Goal: Task Accomplishment & Management: Manage account settings

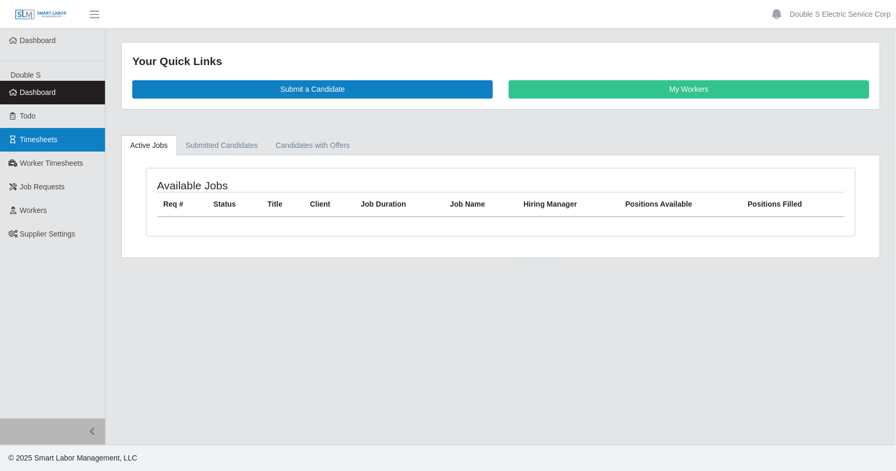
click at [89, 145] on link "Timesheets" at bounding box center [52, 140] width 105 height 24
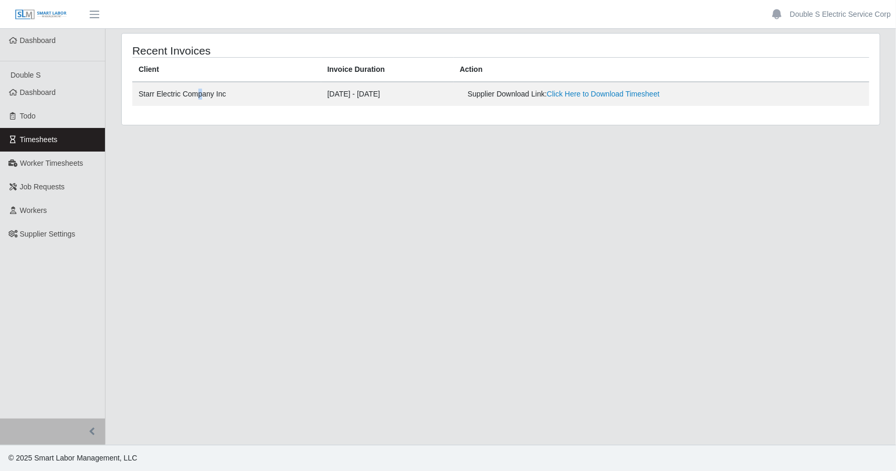
drag, startPoint x: 198, startPoint y: 93, endPoint x: 196, endPoint y: 102, distance: 9.7
click at [196, 102] on td "Starr Electric Company Inc" at bounding box center [226, 94] width 189 height 24
click at [251, 200] on main "Recent Invoices Client Invoice Duration Action Starr Electric Company Inc 09/29…" at bounding box center [500, 237] width 790 height 416
click at [251, 201] on main "Recent Invoices Client Invoice Duration Action Starr Electric Company Inc 09/29…" at bounding box center [500, 237] width 790 height 416
click at [552, 281] on main "Recent Invoices Client Invoice Duration Action Starr Electric Company Inc 09/29…" at bounding box center [500, 237] width 790 height 416
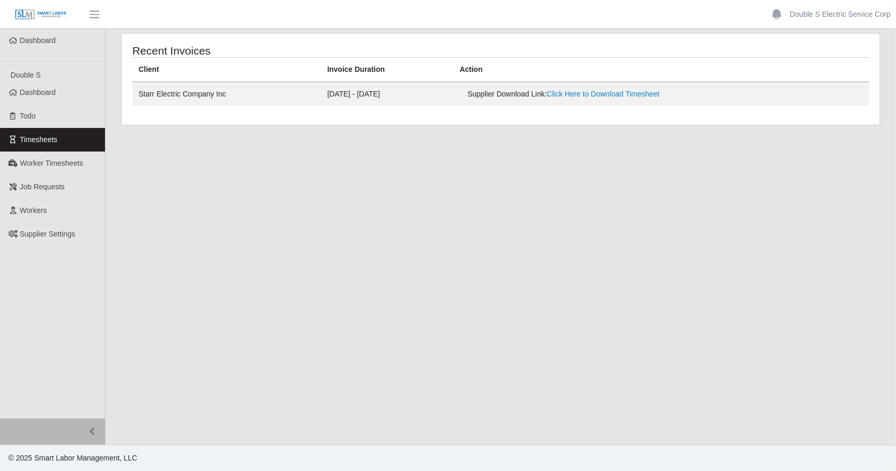
click at [48, 143] on span "Timesheets" at bounding box center [39, 139] width 38 height 8
click at [66, 141] on link "Timesheets" at bounding box center [52, 140] width 105 height 24
click at [65, 142] on link "Timesheets" at bounding box center [52, 140] width 105 height 24
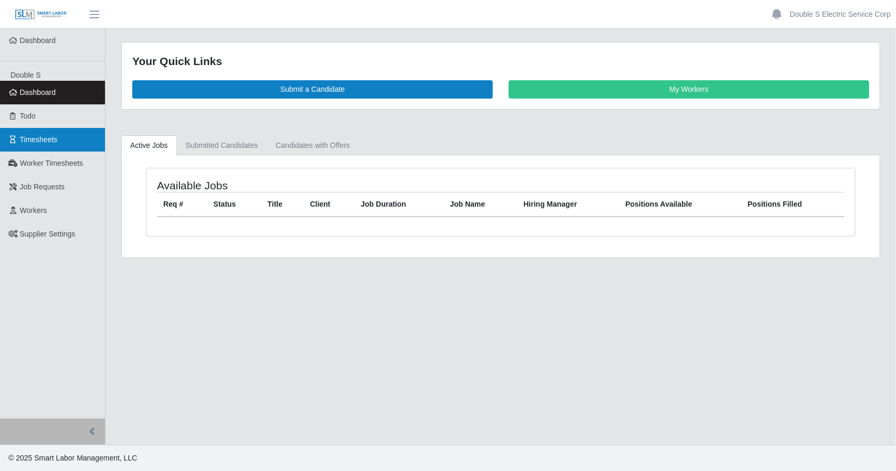
click at [31, 144] on span "Timesheets" at bounding box center [39, 139] width 38 height 8
